Goal: Task Accomplishment & Management: Manage account settings

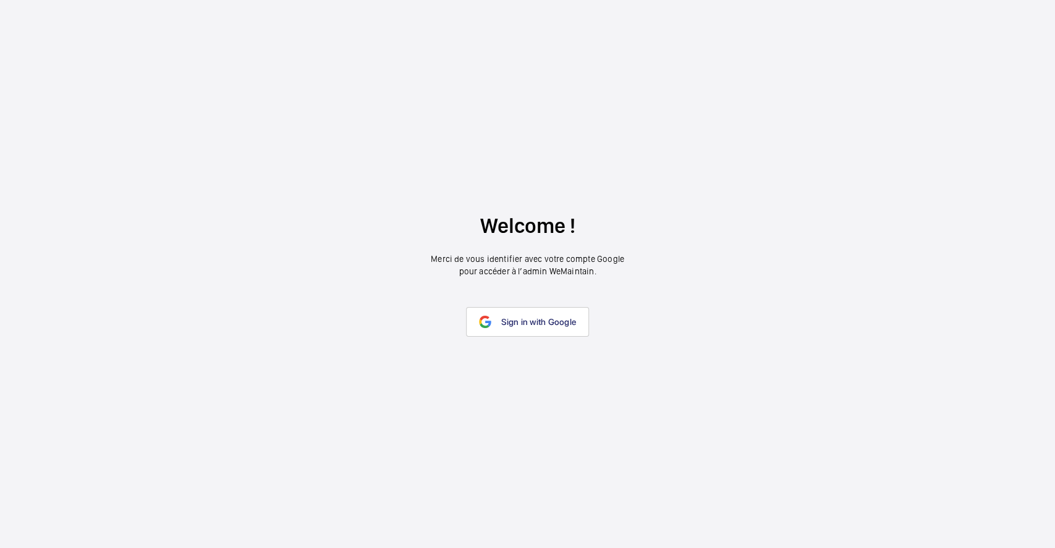
click at [536, 317] on span "Sign in with Google" at bounding box center [538, 322] width 75 height 10
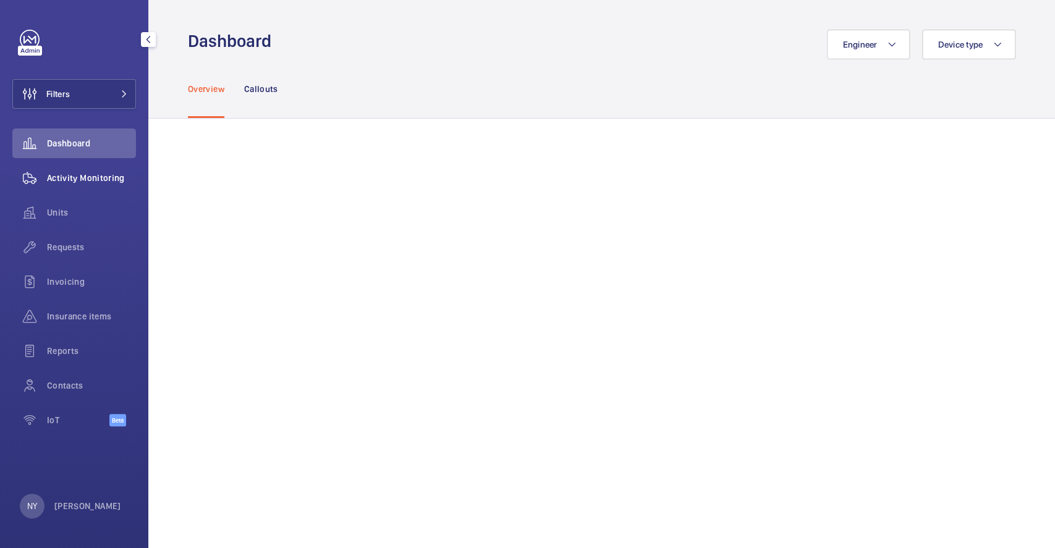
click at [84, 167] on div "Activity Monitoring" at bounding box center [74, 178] width 124 height 30
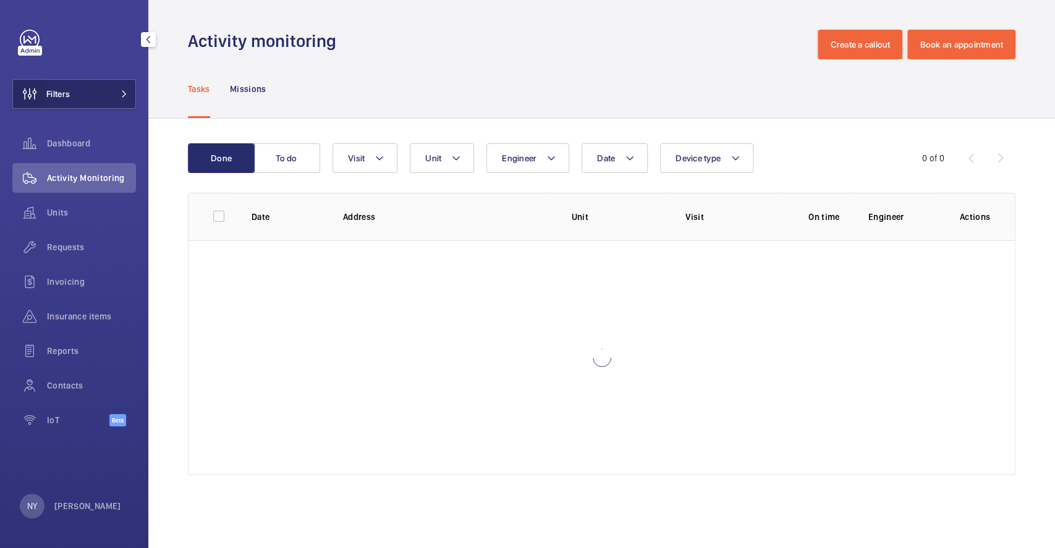
click at [44, 100] on wm-front-icon-button at bounding box center [29, 94] width 33 height 30
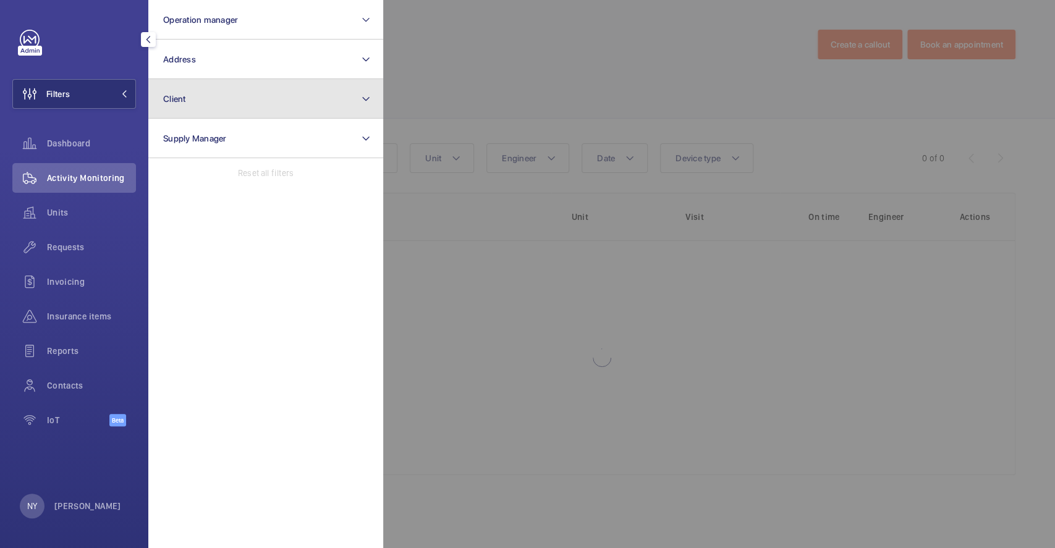
click at [217, 103] on button "Client" at bounding box center [265, 99] width 235 height 40
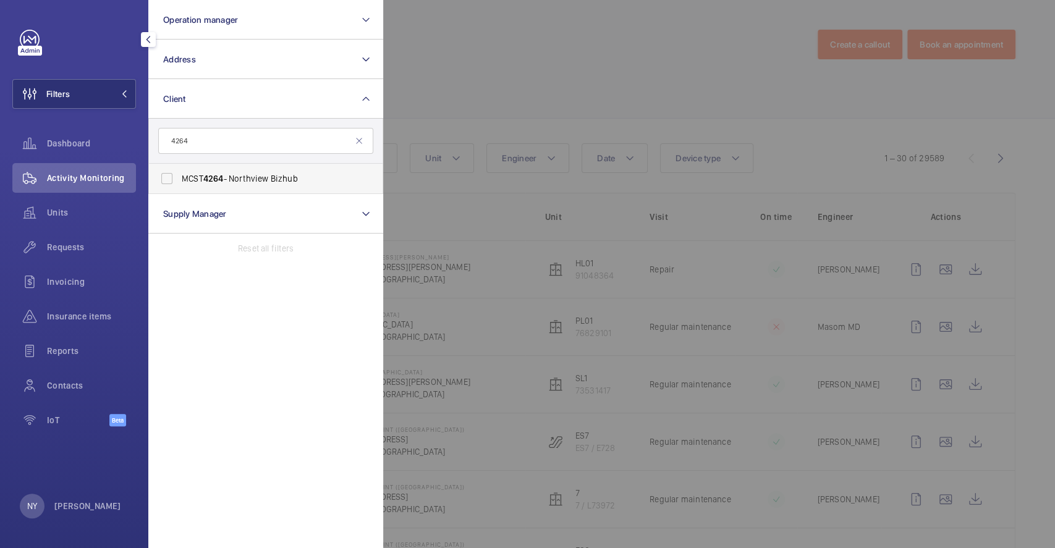
type input "4264"
click at [258, 177] on span "MCST 4264 - Northview Bizhub" at bounding box center [267, 178] width 170 height 12
click at [179, 177] on input "MCST 4264 - Northview Bizhub" at bounding box center [166, 178] width 25 height 25
checkbox input "true"
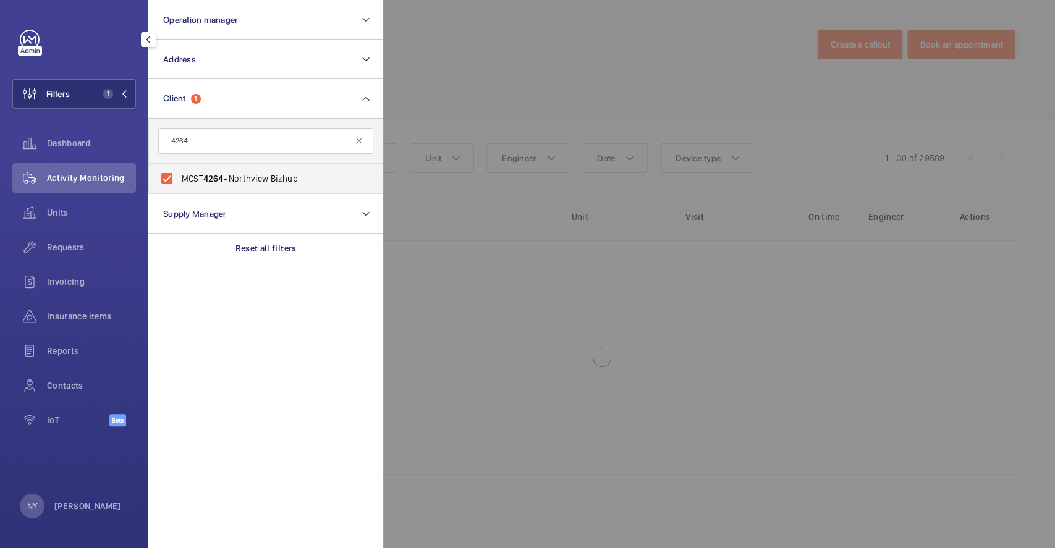
click at [512, 103] on div at bounding box center [910, 274] width 1055 height 548
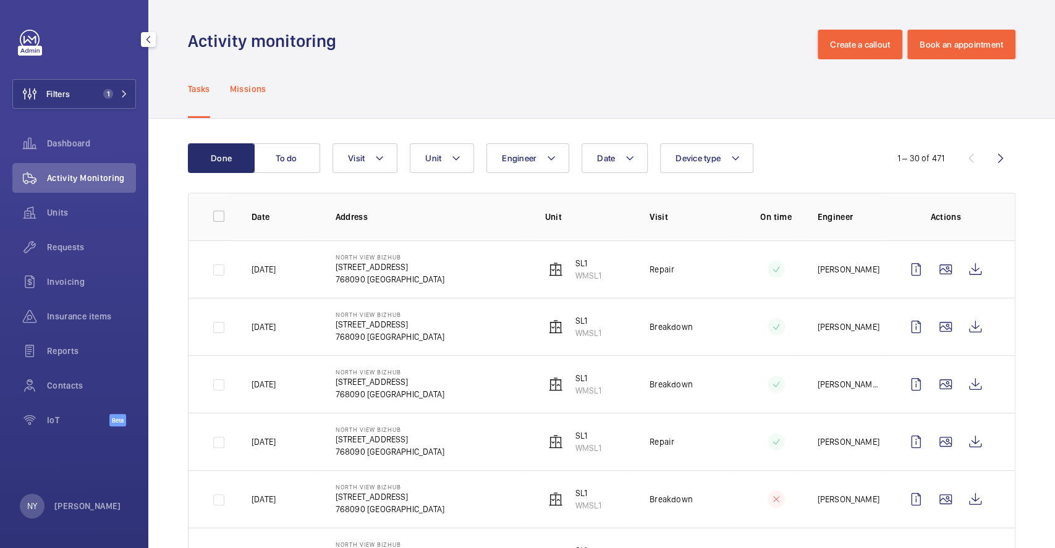
click at [250, 87] on p "Missions" at bounding box center [248, 89] width 36 height 12
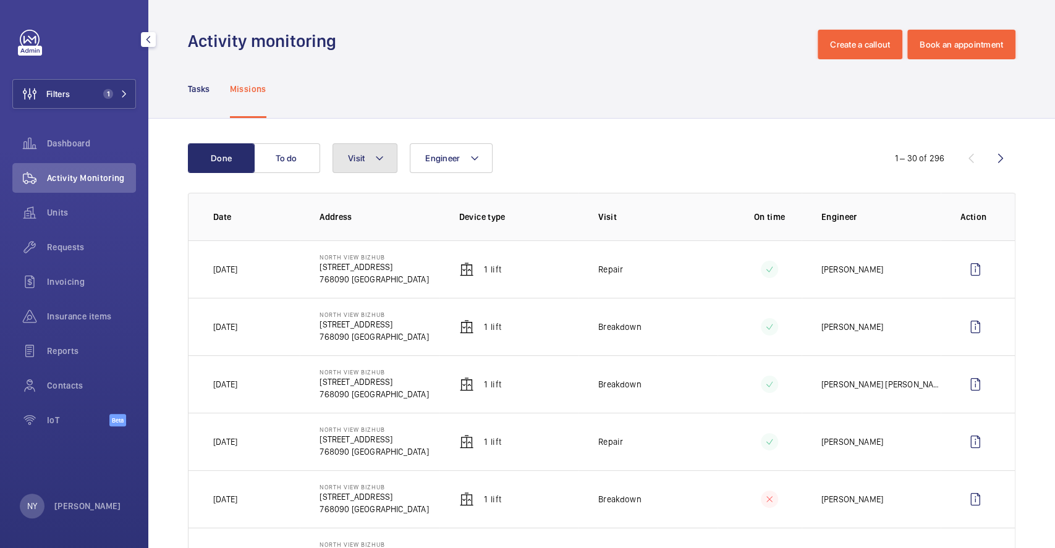
click at [346, 153] on button "Visit" at bounding box center [364, 158] width 65 height 30
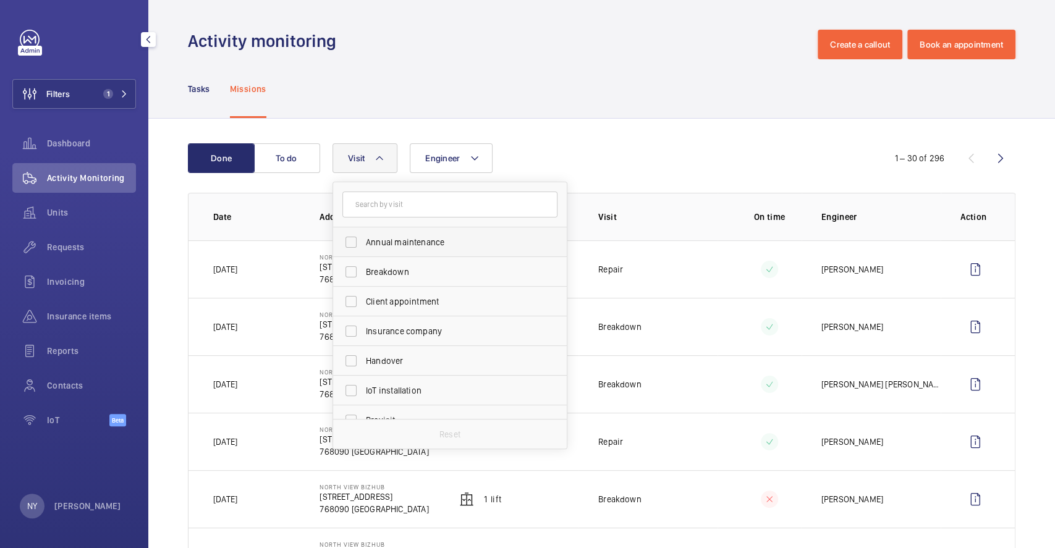
click at [410, 251] on label "Annual maintenance" at bounding box center [440, 242] width 215 height 30
click at [363, 251] on input "Annual maintenance" at bounding box center [351, 242] width 25 height 25
checkbox input "true"
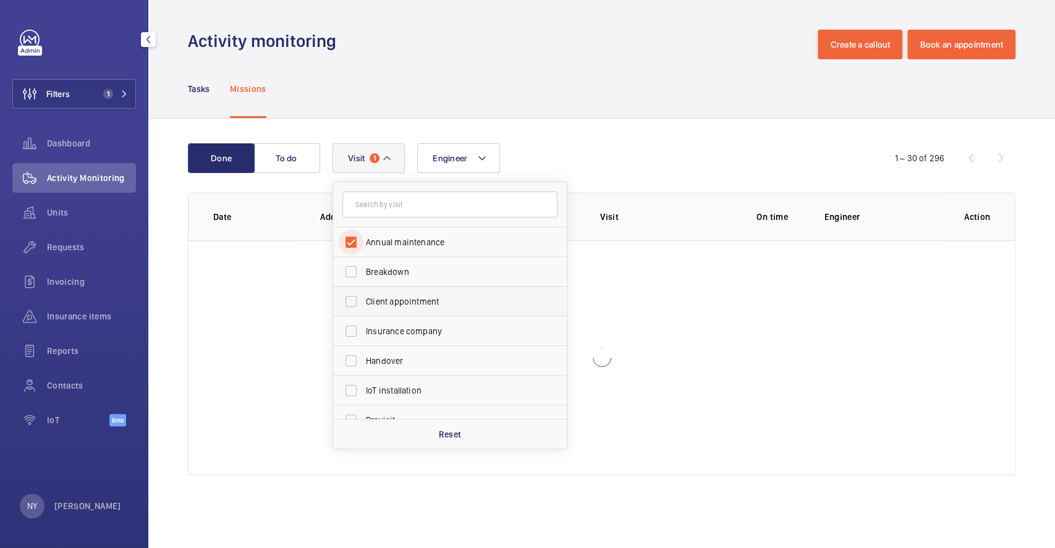
scroll to position [193, 0]
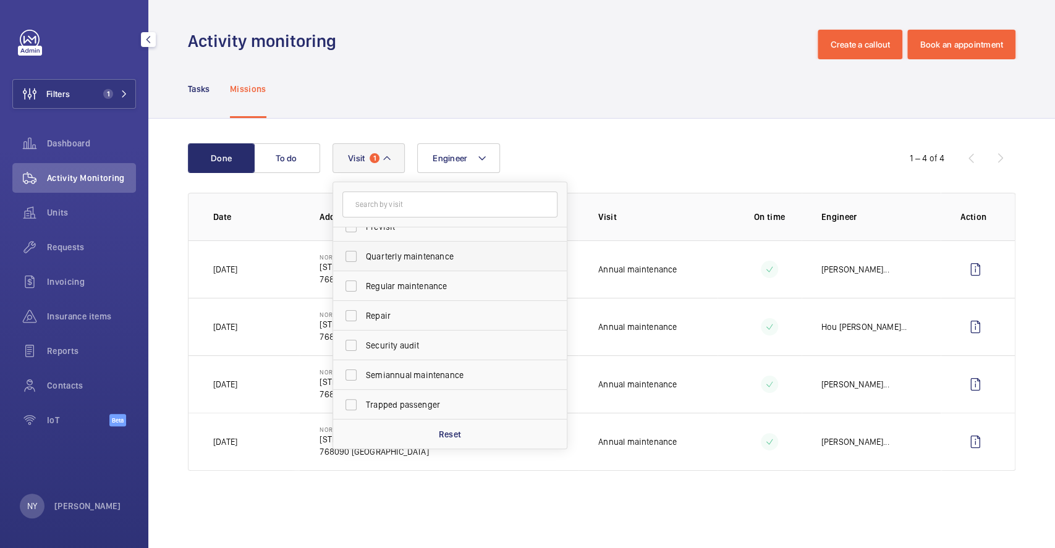
click at [402, 258] on span "Quarterly maintenance" at bounding box center [451, 256] width 170 height 12
click at [363, 258] on input "Quarterly maintenance" at bounding box center [351, 256] width 25 height 25
checkbox input "true"
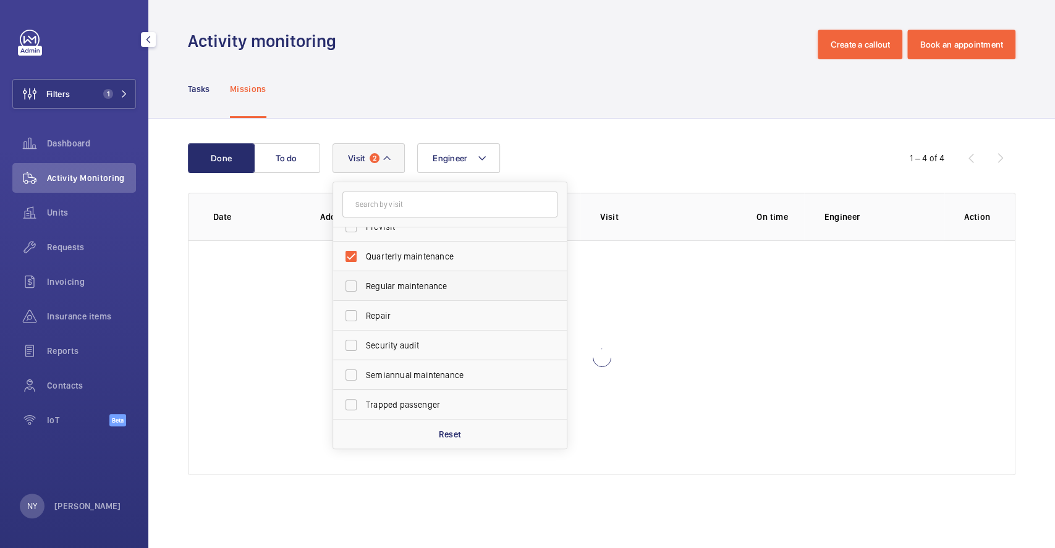
click at [402, 280] on span "Regular maintenance" at bounding box center [451, 286] width 170 height 12
click at [363, 280] on input "Regular maintenance" at bounding box center [351, 286] width 25 height 25
checkbox input "true"
click at [431, 379] on span "Semiannual maintenance" at bounding box center [451, 375] width 170 height 12
click at [363, 379] on input "Semiannual maintenance" at bounding box center [351, 375] width 25 height 25
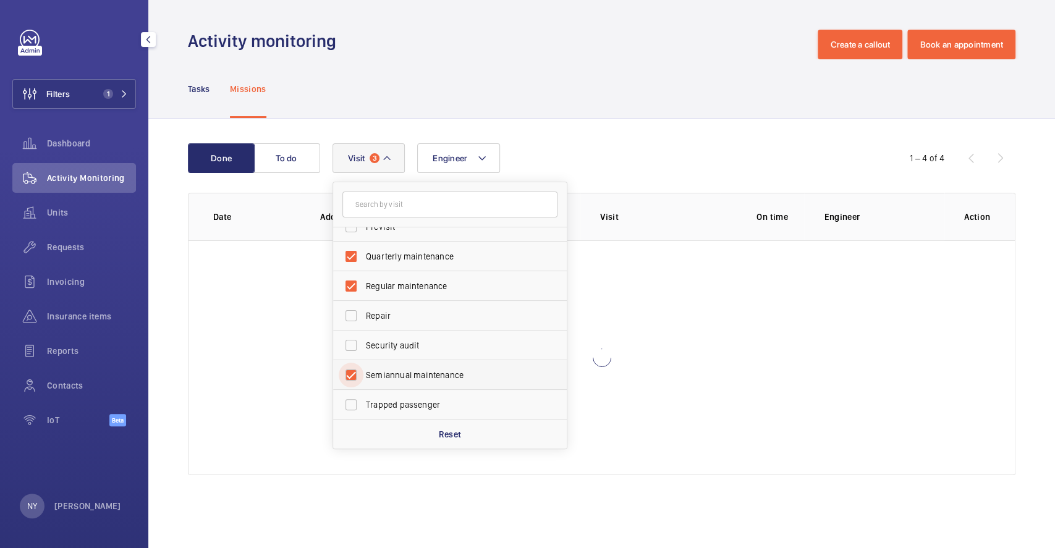
checkbox input "true"
click at [567, 140] on div "Done To do Engineer Visit 4 Annual maintenance Breakdown Client appointment Ins…" at bounding box center [601, 312] width 906 height 386
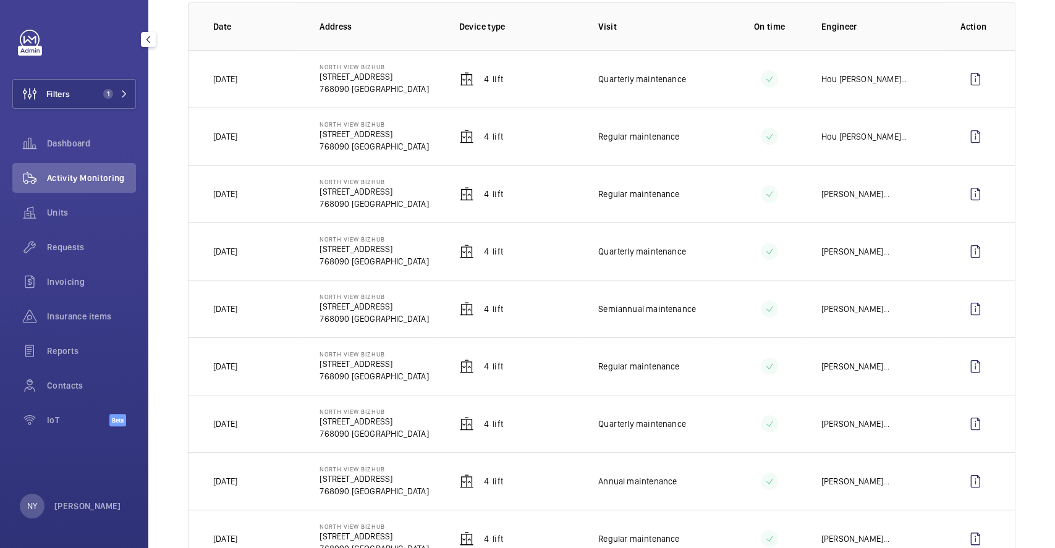
scroll to position [164, 0]
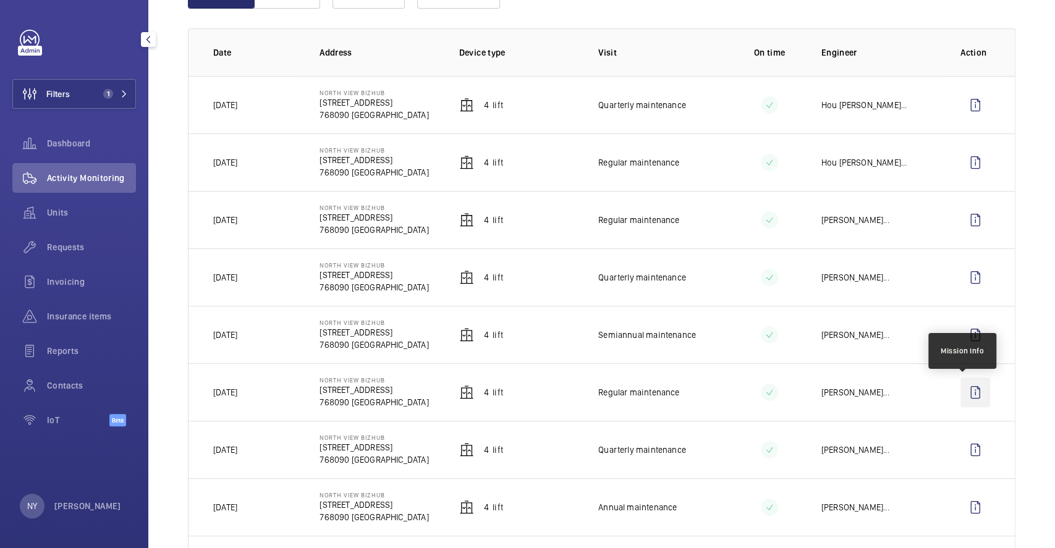
click at [971, 398] on wm-front-icon-button at bounding box center [975, 393] width 30 height 30
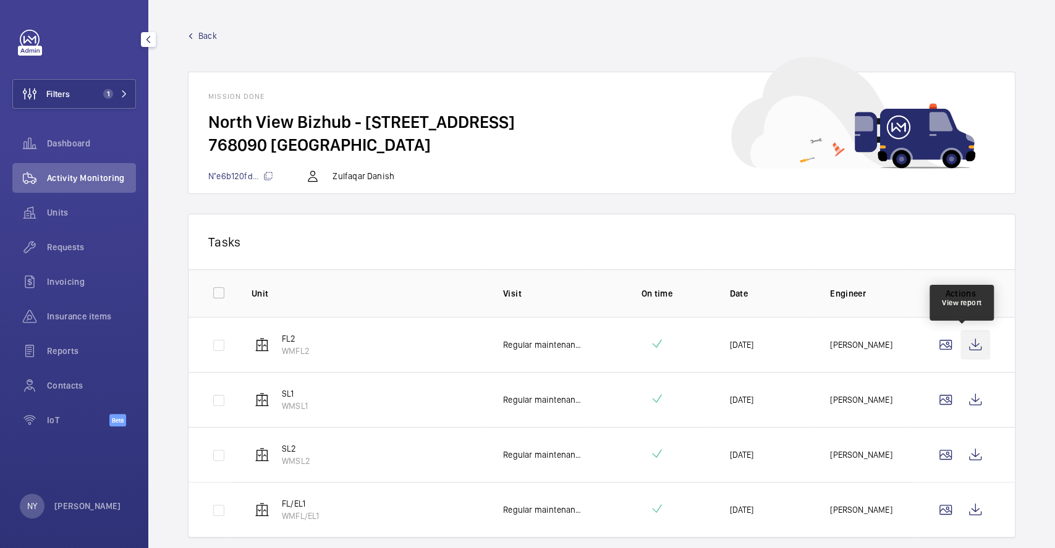
click at [960, 339] on wm-front-icon-button at bounding box center [975, 345] width 30 height 30
click at [208, 41] on span "Back" at bounding box center [207, 36] width 19 height 12
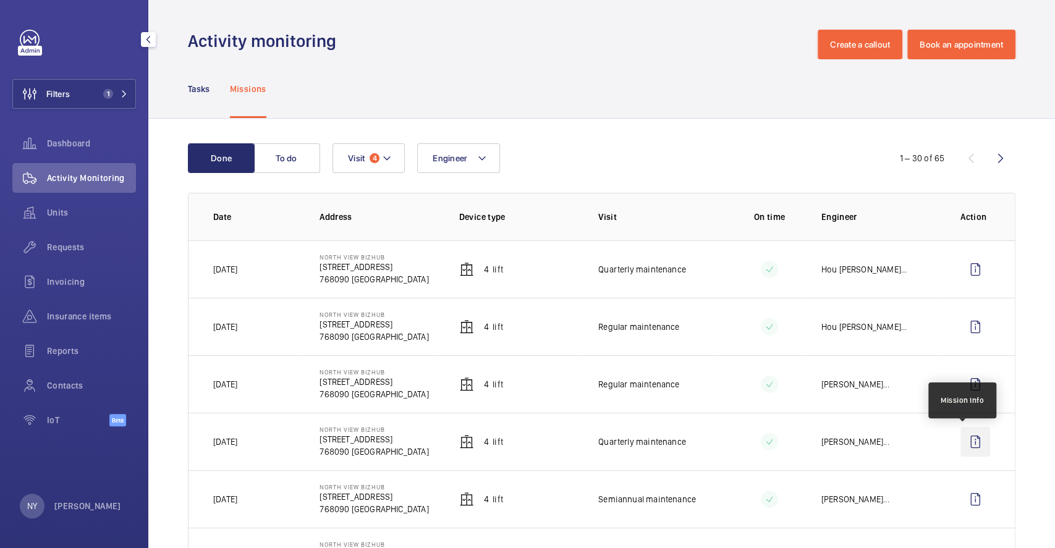
click at [961, 441] on wm-front-icon-button at bounding box center [975, 442] width 30 height 30
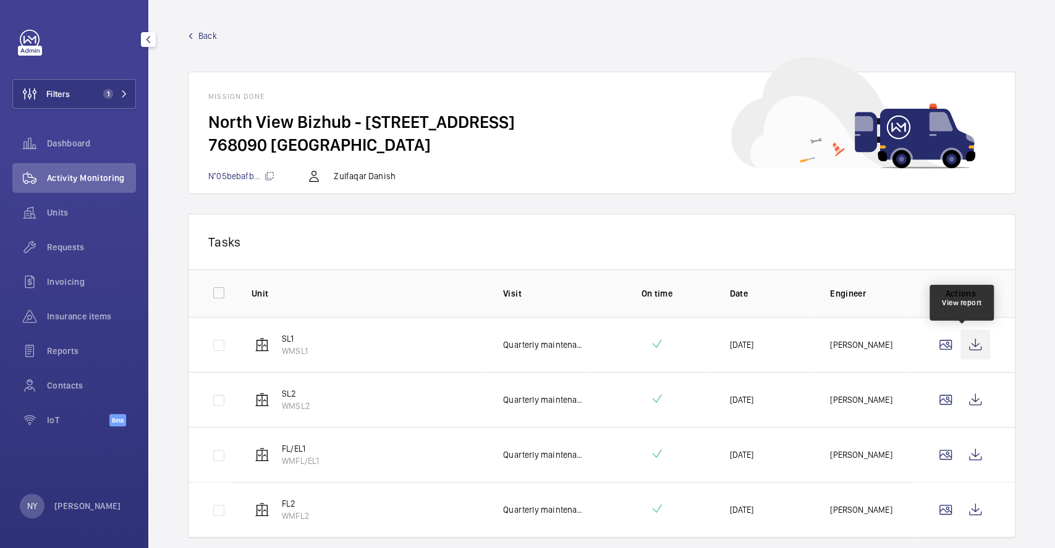
click at [963, 338] on wm-front-icon-button at bounding box center [975, 345] width 30 height 30
click at [75, 508] on p "[PERSON_NAME]" at bounding box center [87, 506] width 67 height 12
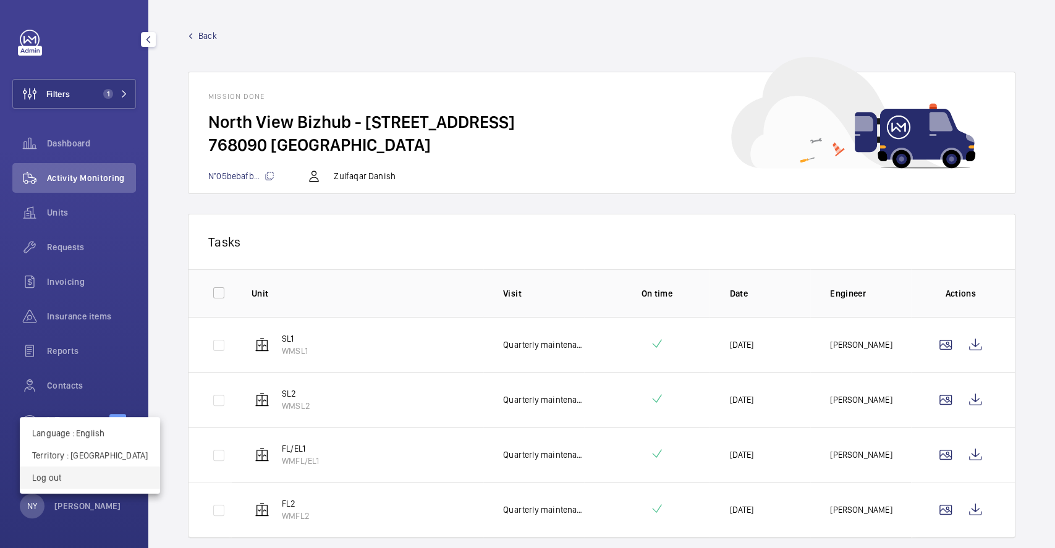
click at [94, 476] on p "Log out" at bounding box center [90, 477] width 116 height 12
